Goal: Navigation & Orientation: Go to known website

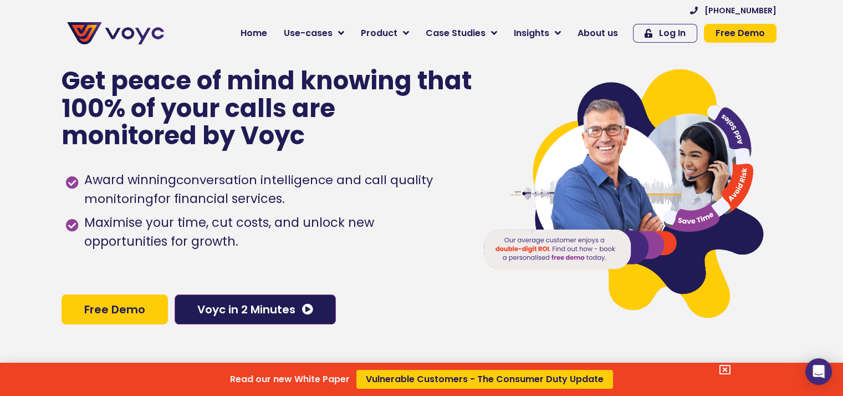
click at [267, 32] on div "Read our new White Paper Vulnerable Customers - The Consumer Duty Update" at bounding box center [421, 198] width 843 height 396
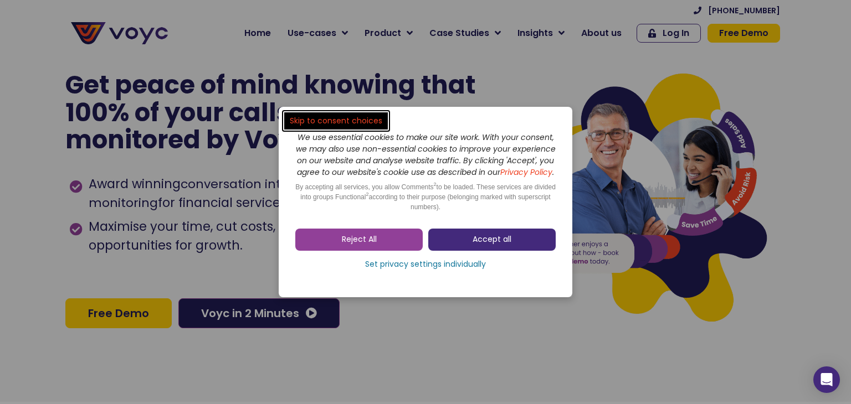
click at [481, 243] on span "Accept all" at bounding box center [491, 239] width 39 height 11
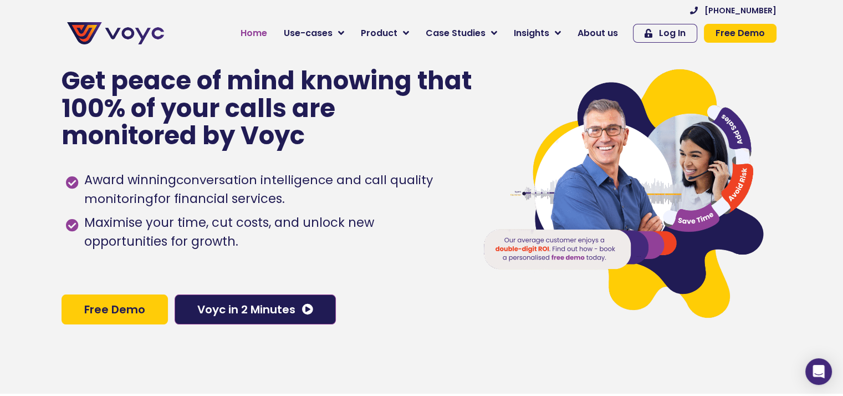
click at [267, 32] on span "Home" at bounding box center [253, 33] width 27 height 13
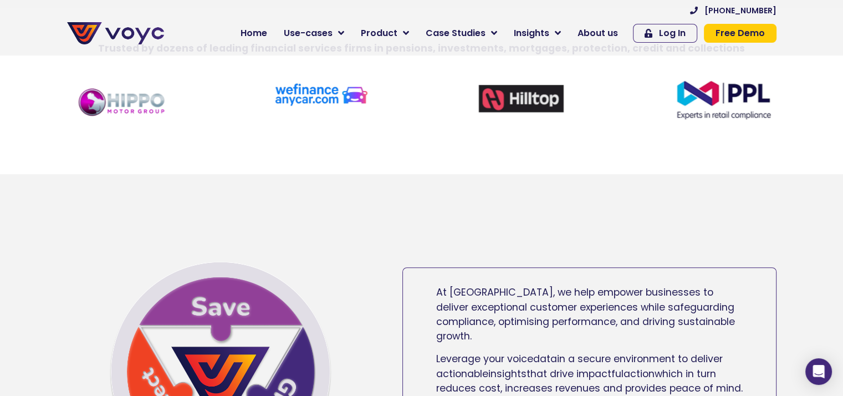
scroll to position [388, 0]
